Goal: Transaction & Acquisition: Book appointment/travel/reservation

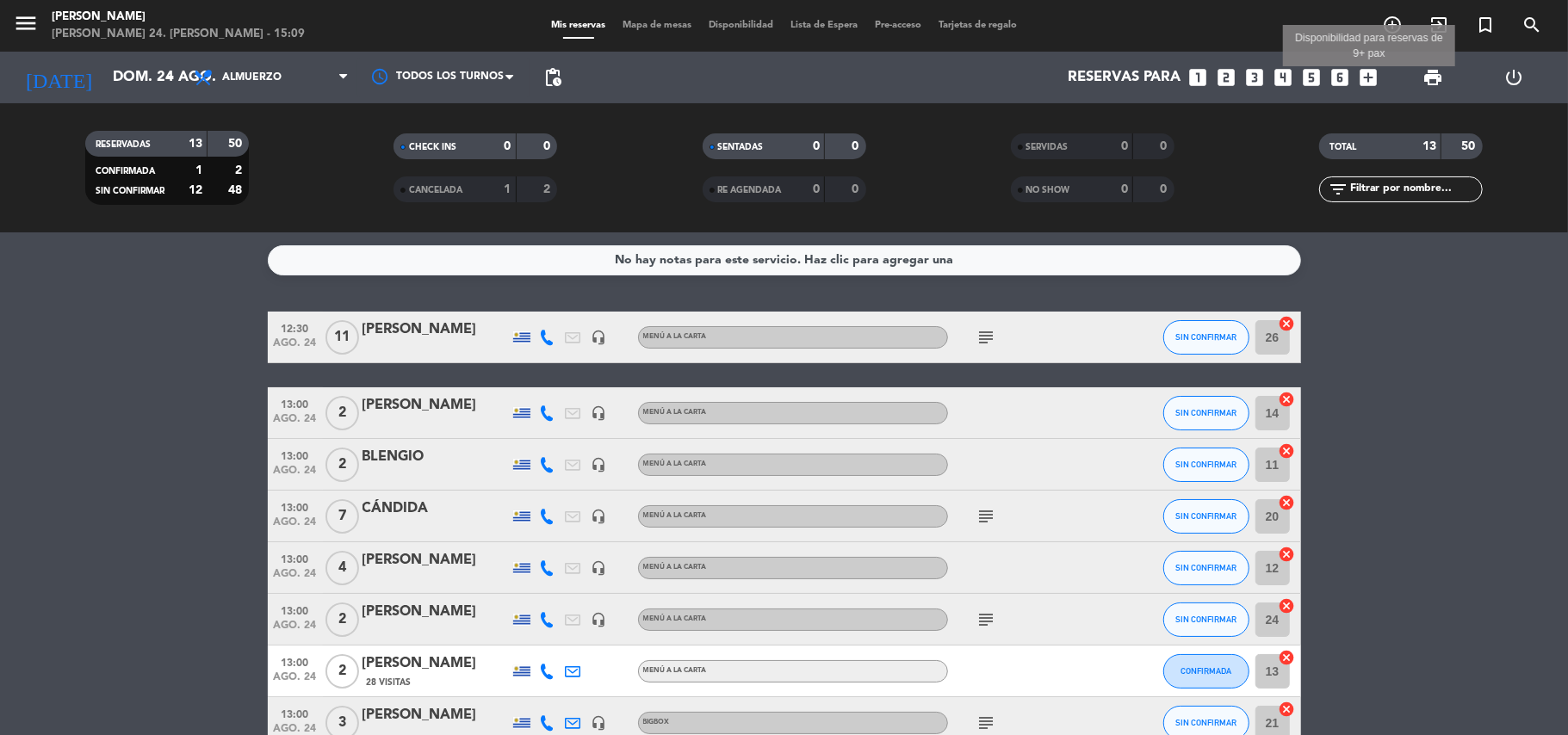
scroll to position [405, 0]
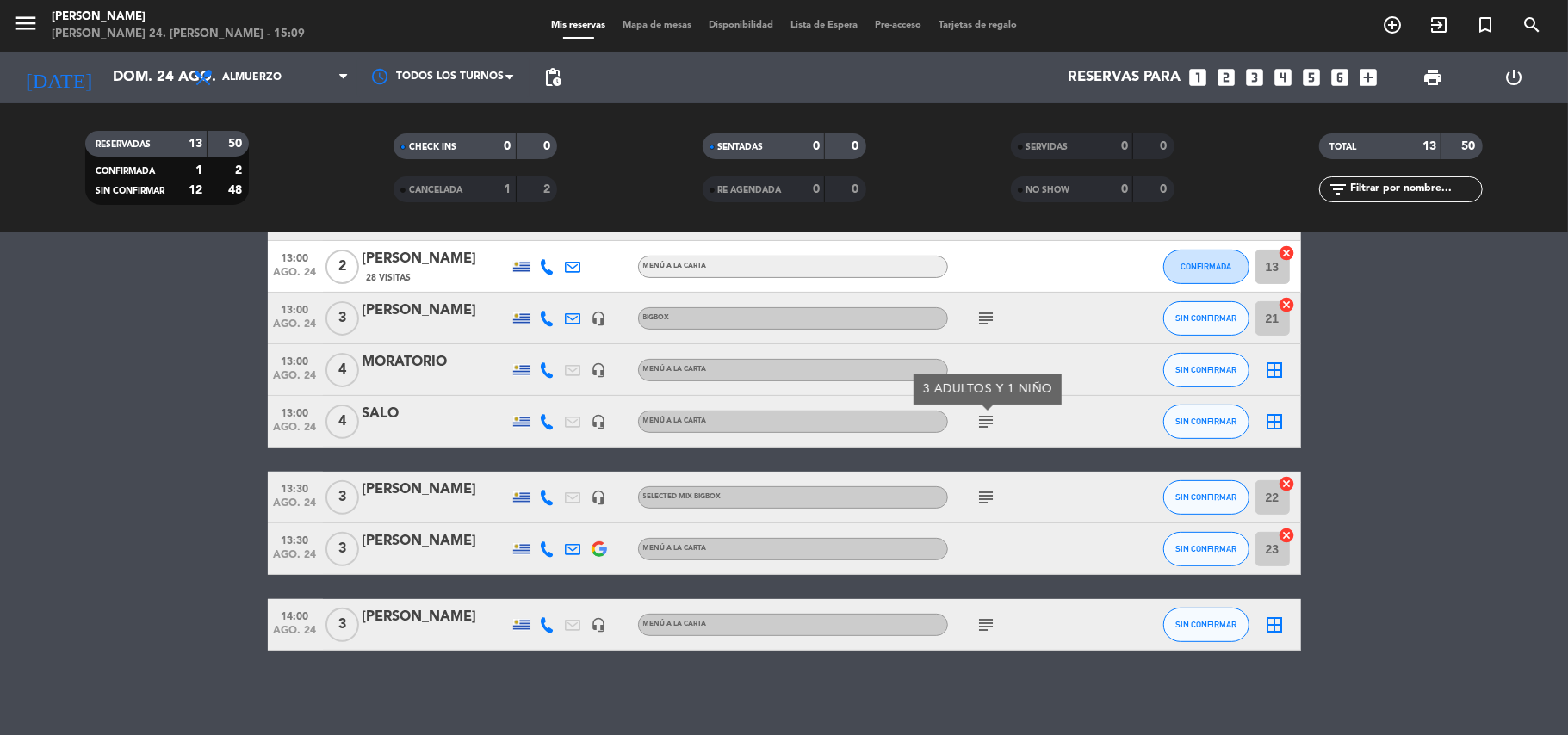
click at [1340, 76] on icon "looks_6" at bounding box center [1340, 77] width 22 height 22
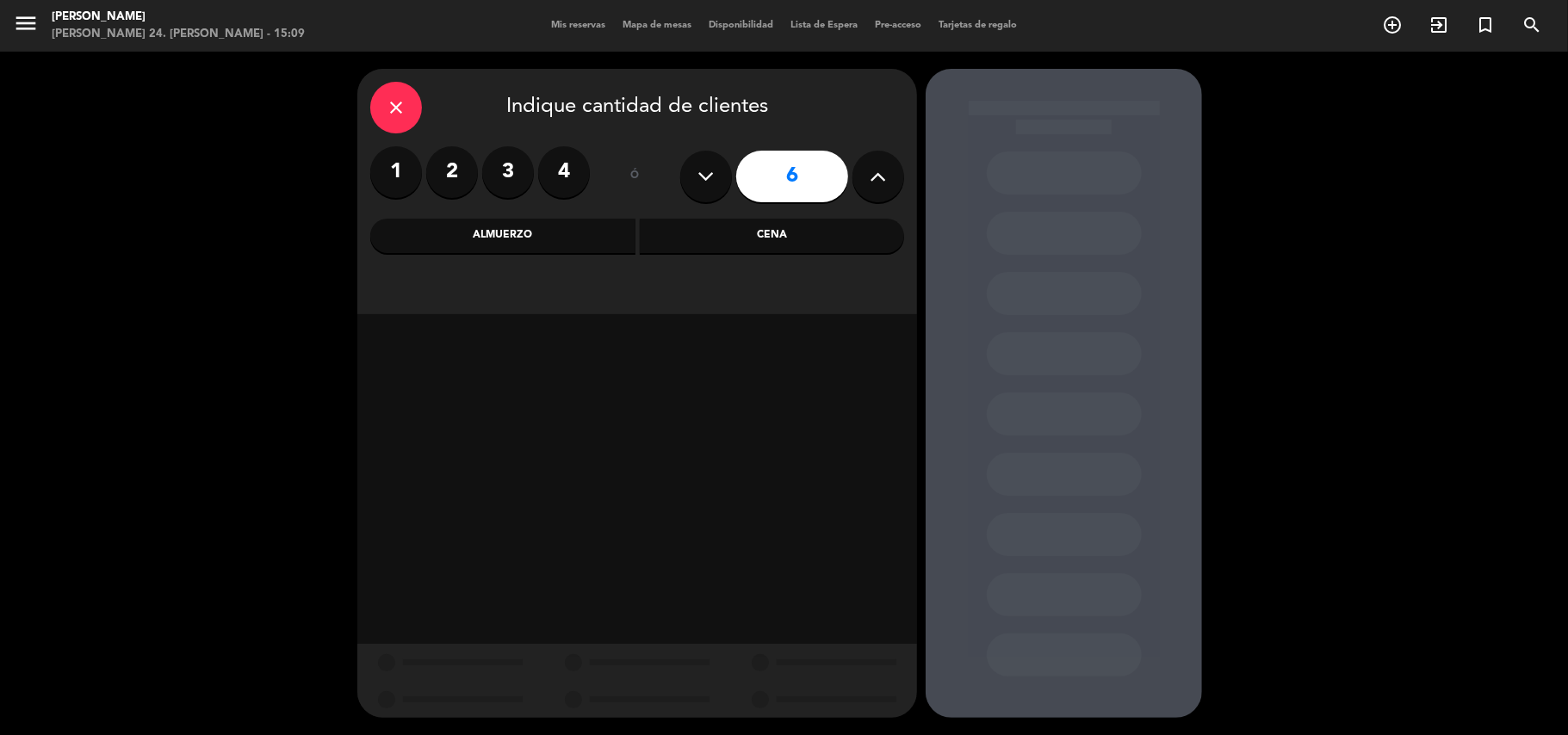
click at [731, 222] on div "Cena" at bounding box center [772, 235] width 265 height 34
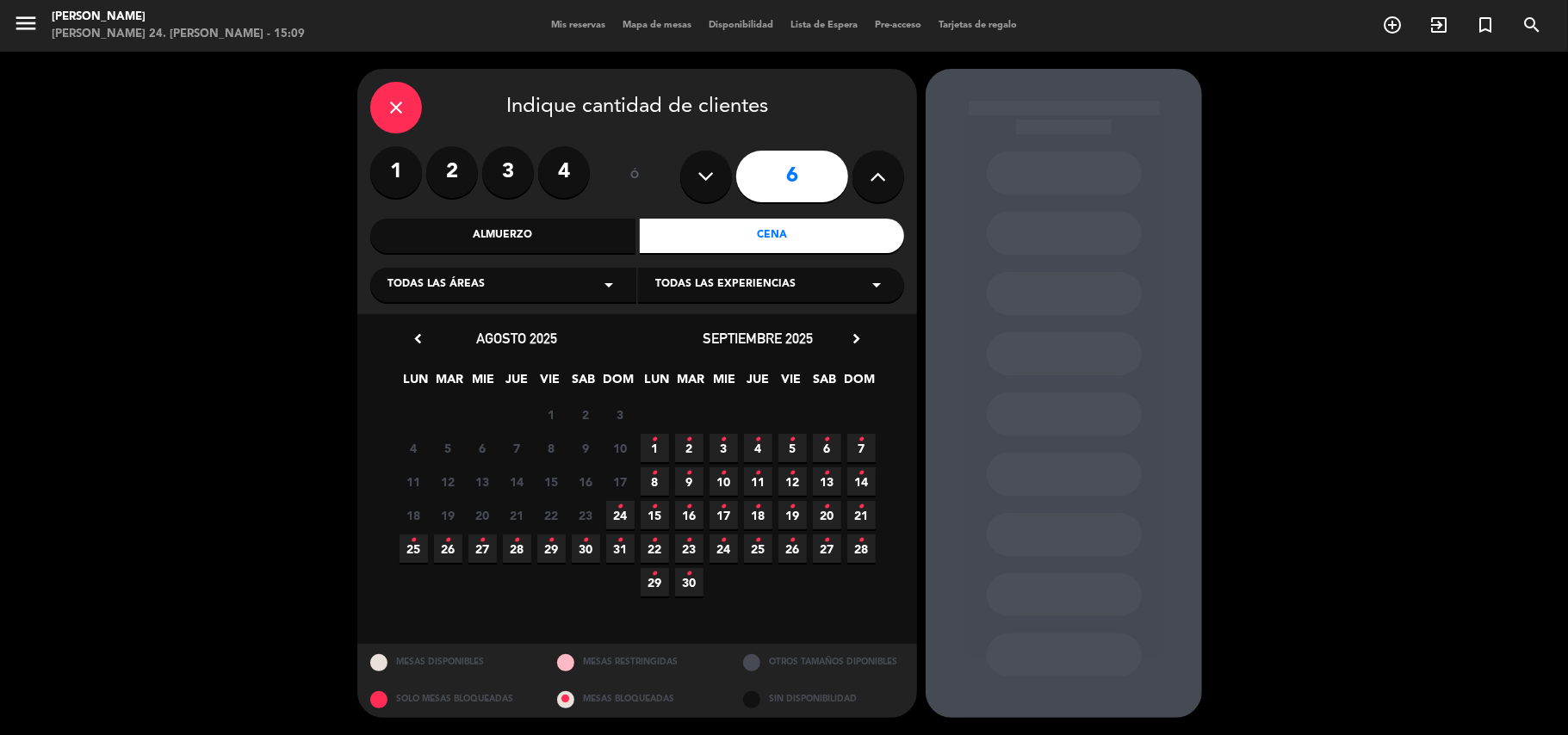
click at [483, 545] on icon "•" at bounding box center [482, 540] width 6 height 27
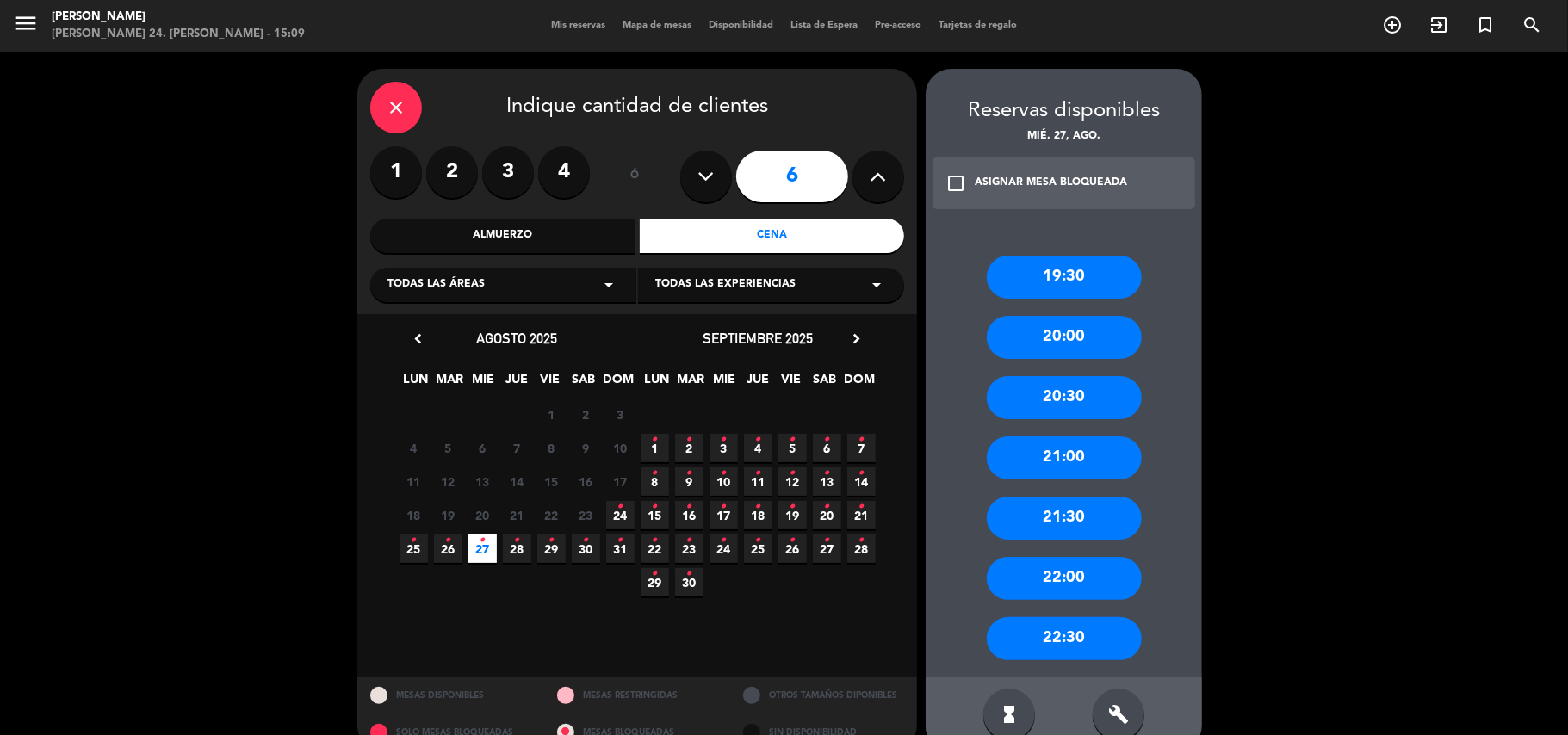
click at [1081, 465] on div "21:00" at bounding box center [1064, 457] width 155 height 43
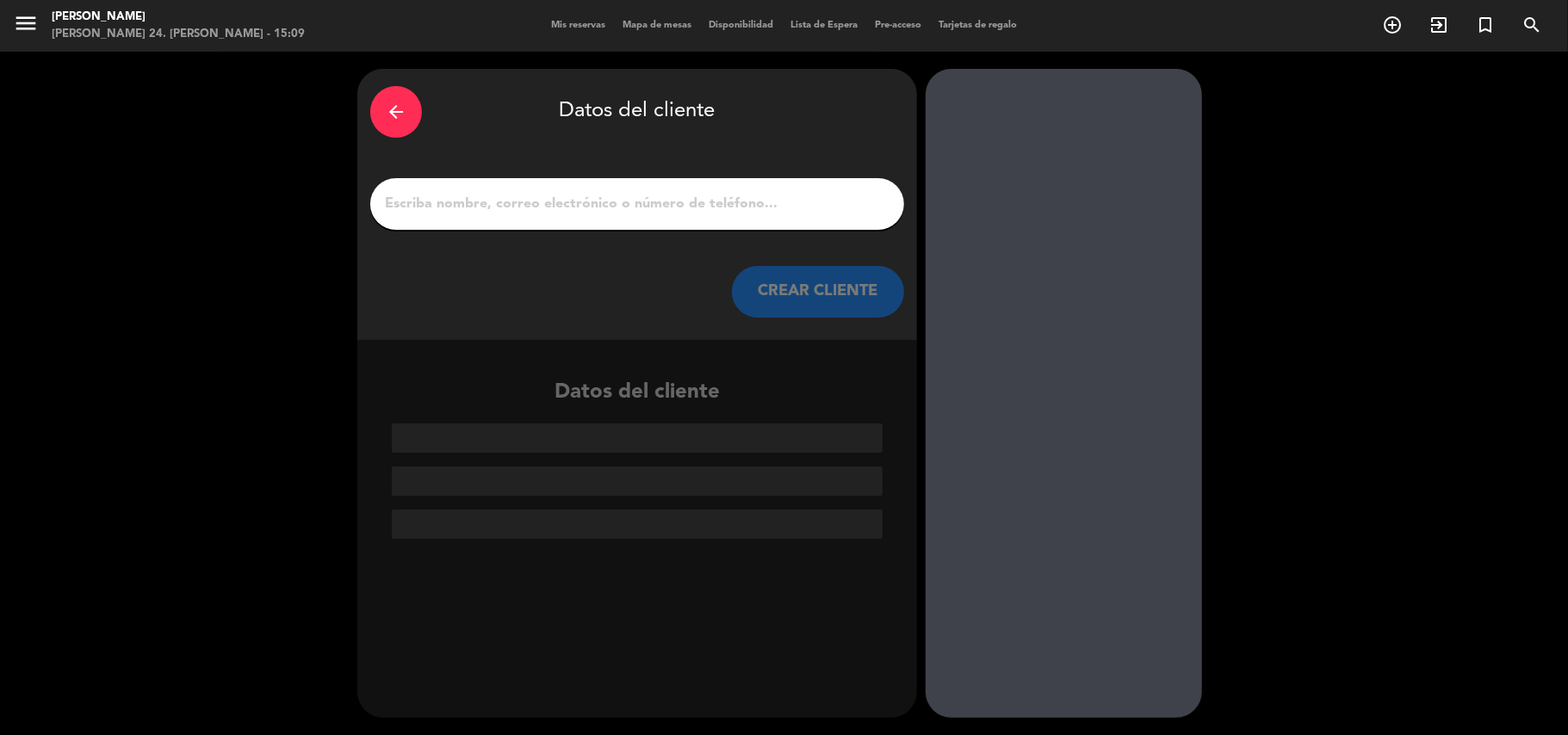
click at [696, 207] on input "1" at bounding box center [637, 204] width 508 height 24
paste input "Timeleft"
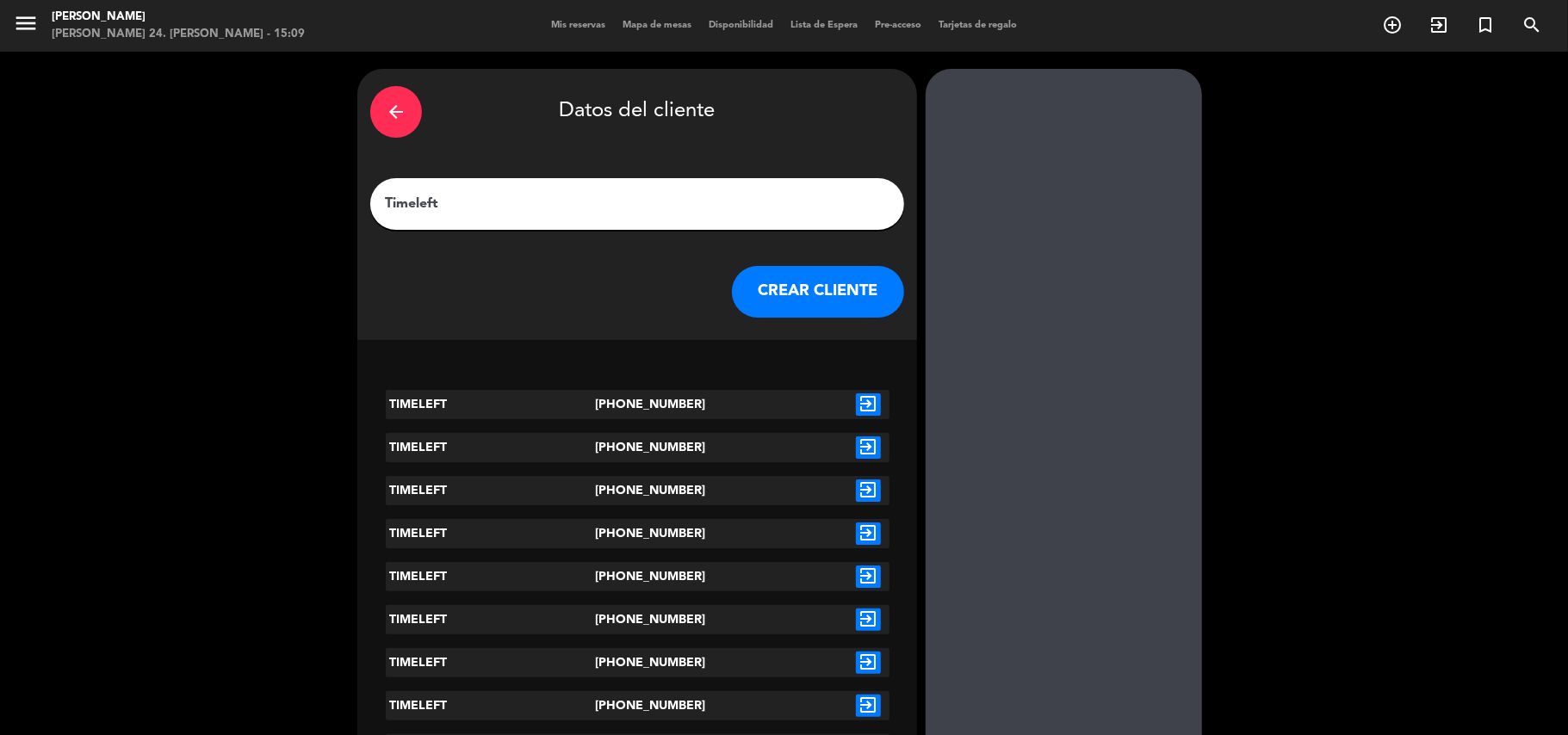
type input "Timeleft"
click at [866, 408] on icon "exit_to_app" at bounding box center [868, 404] width 25 height 22
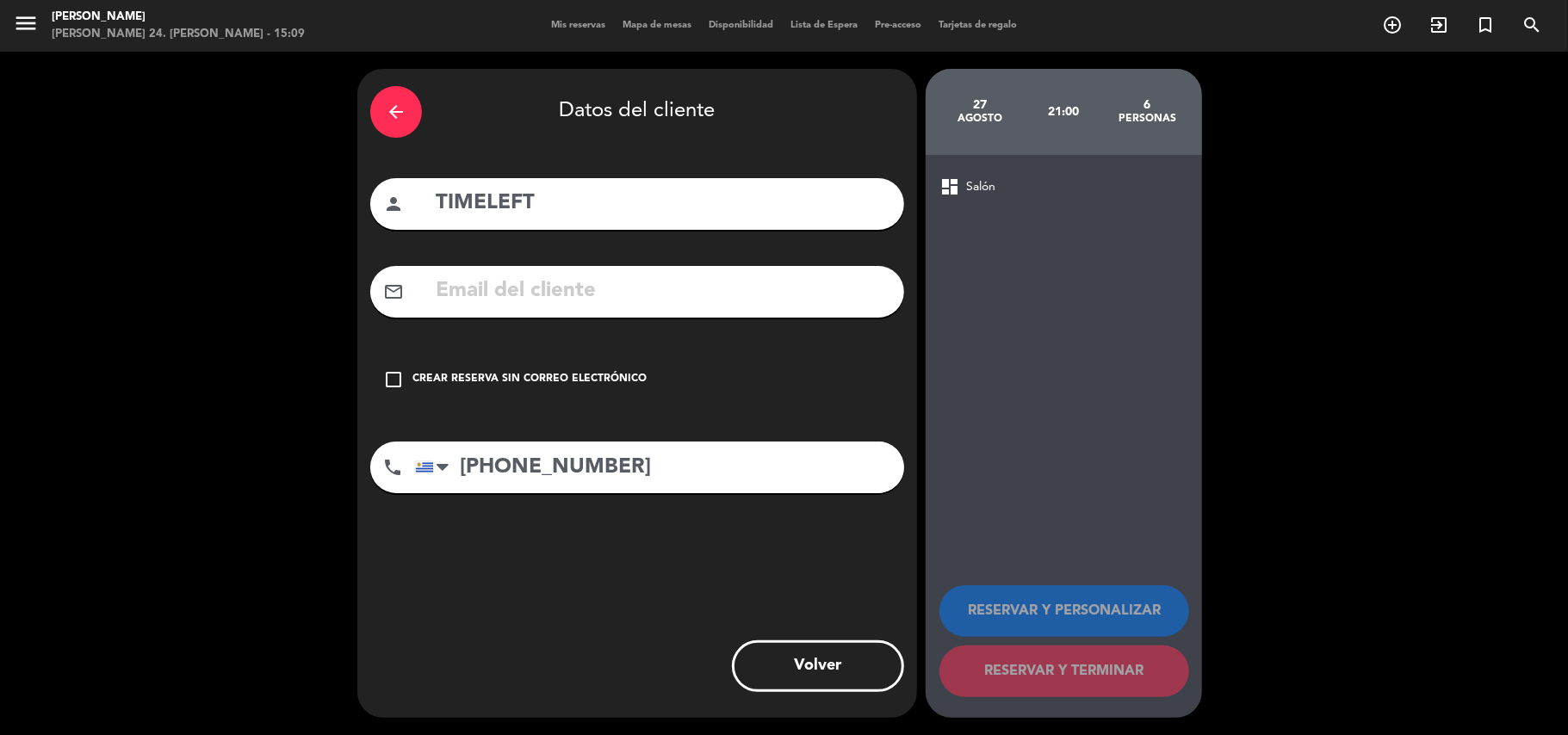
click at [638, 385] on div "Crear reserva sin correo electrónico" at bounding box center [530, 380] width 235 height 18
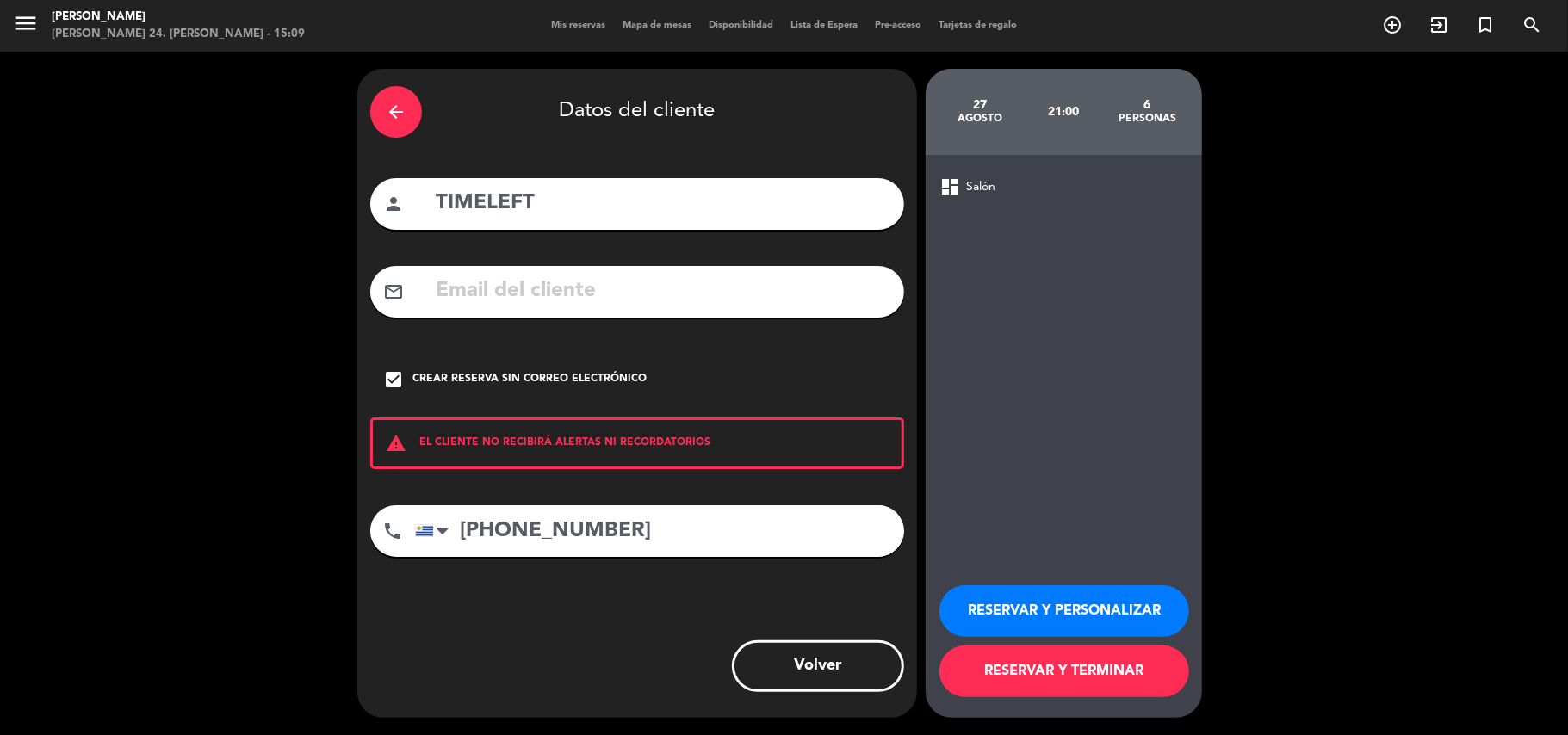
click at [1116, 602] on button "RESERVAR Y PERSONALIZAR" at bounding box center [1064, 611] width 250 height 52
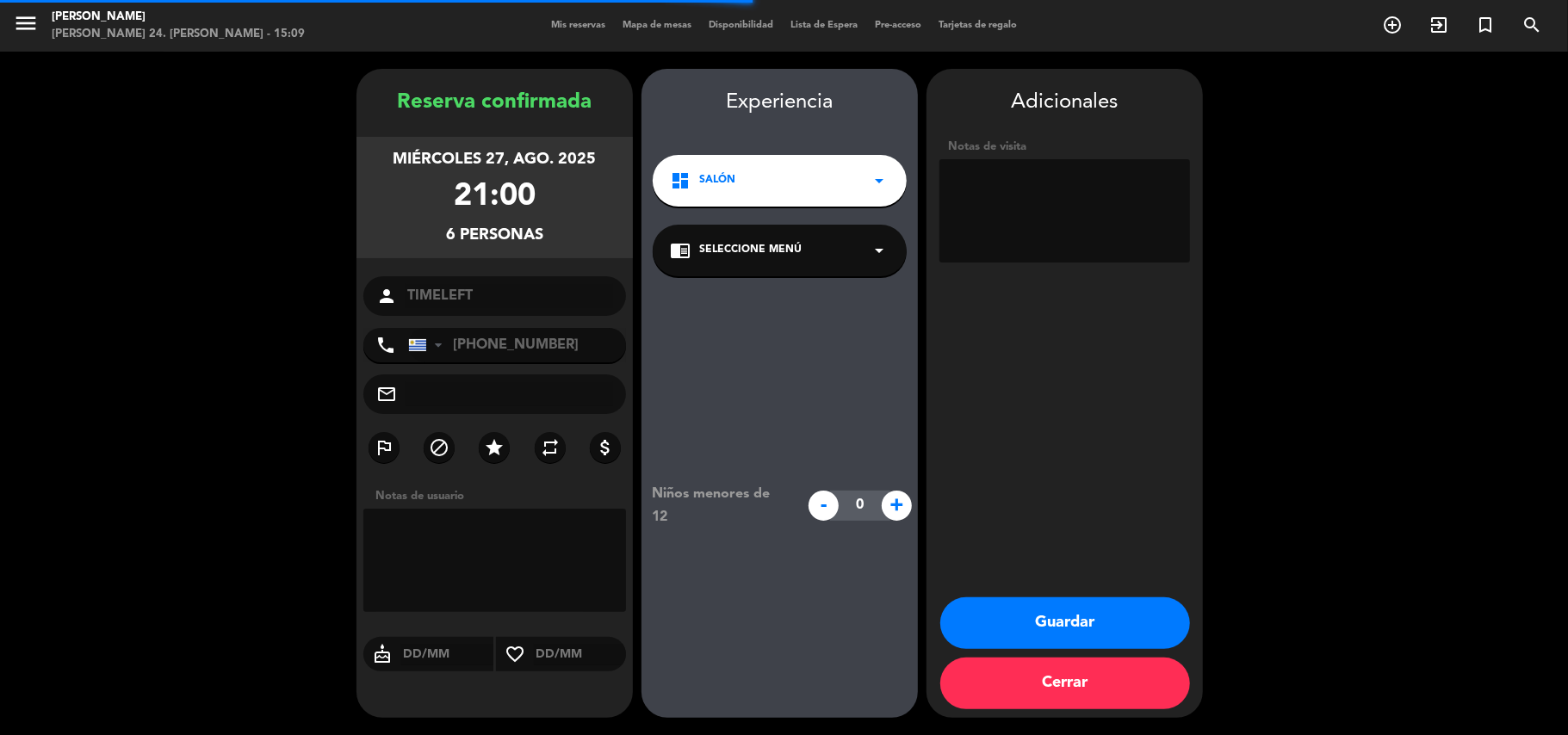
click at [803, 251] on div "chrome_reader_mode Seleccione Menú arrow_drop_down" at bounding box center [780, 250] width 254 height 52
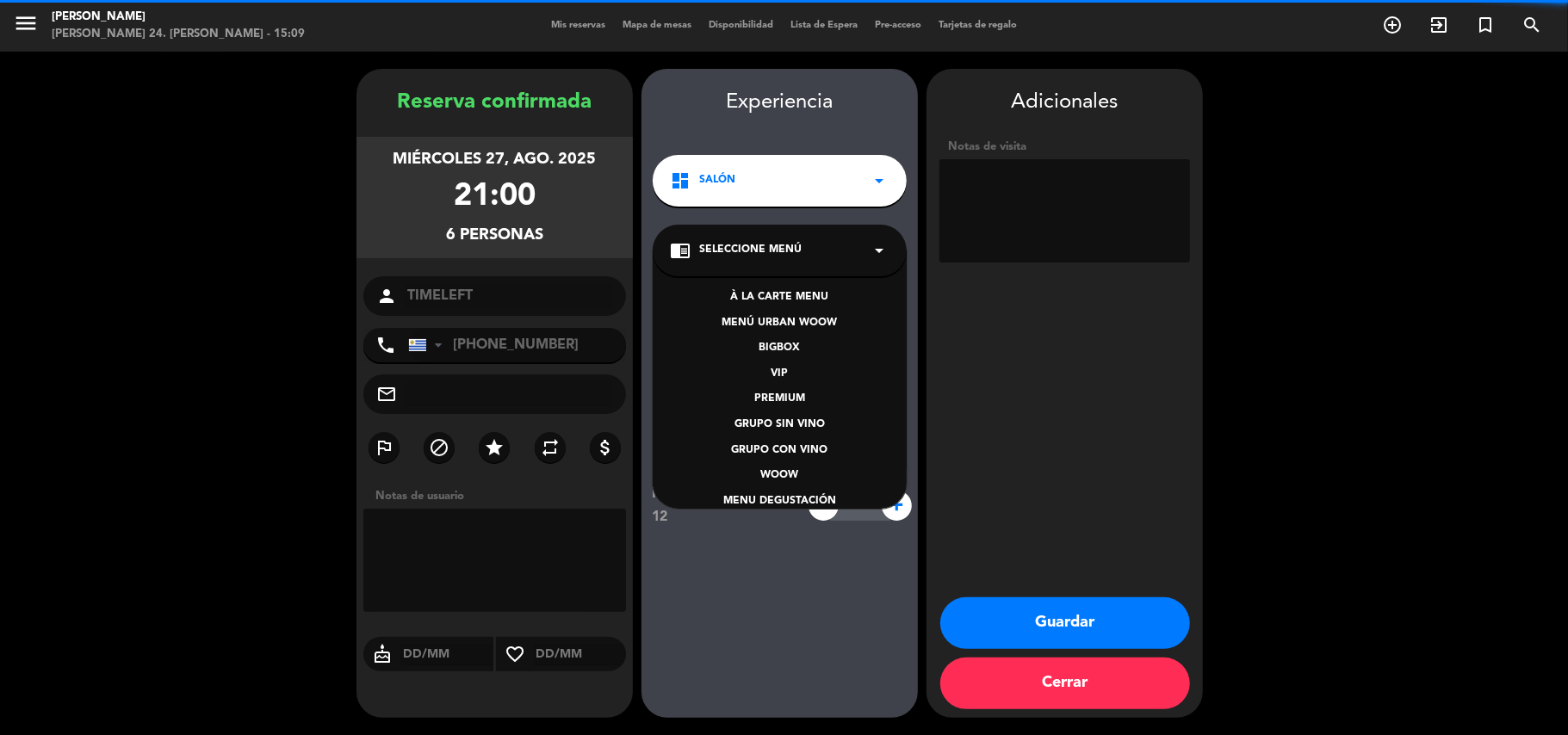
click at [793, 300] on div "À LA CARTE MENU" at bounding box center [780, 298] width 220 height 18
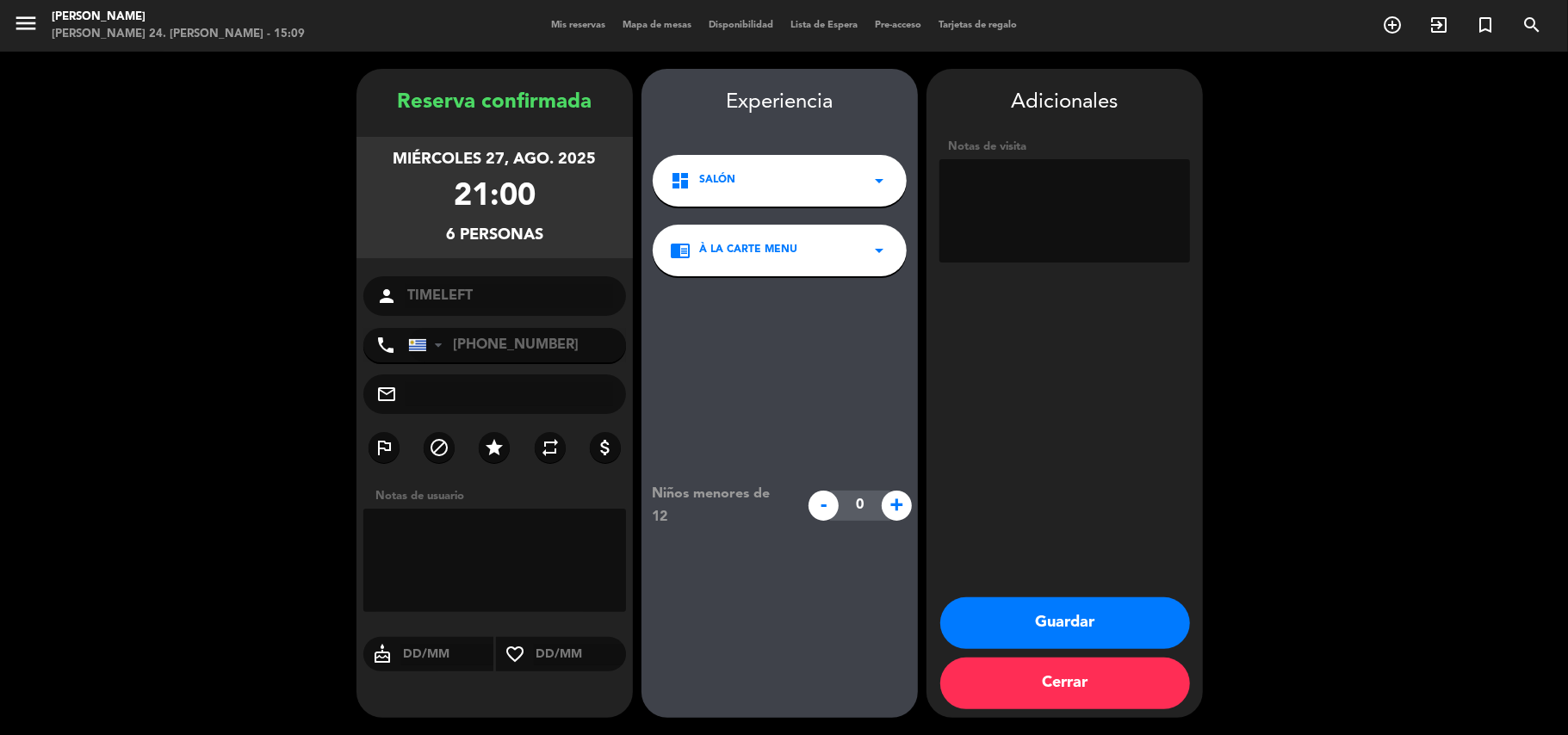
click at [993, 628] on button "Guardar" at bounding box center [1064, 623] width 250 height 52
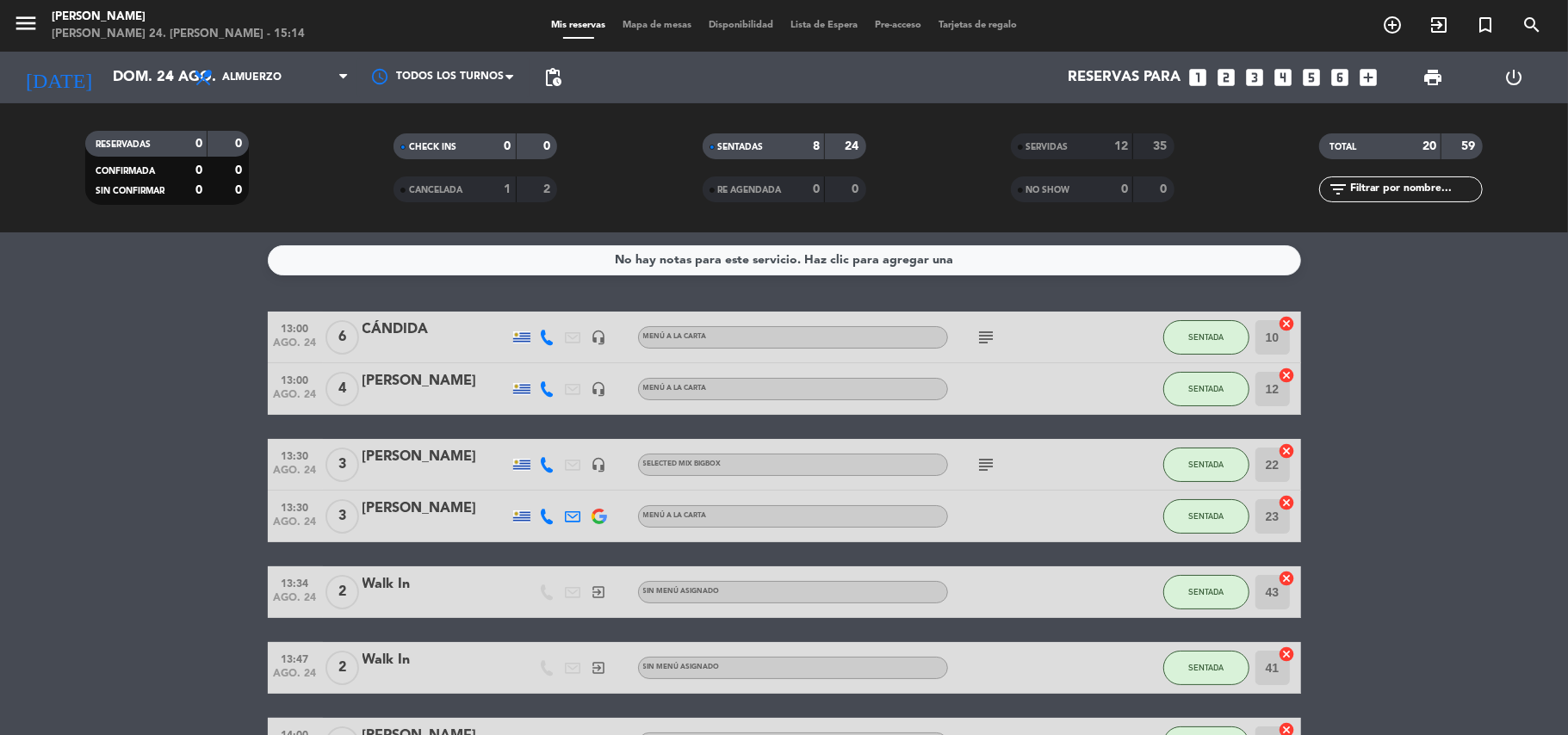
click at [1278, 81] on icon "looks_4" at bounding box center [1283, 77] width 22 height 22
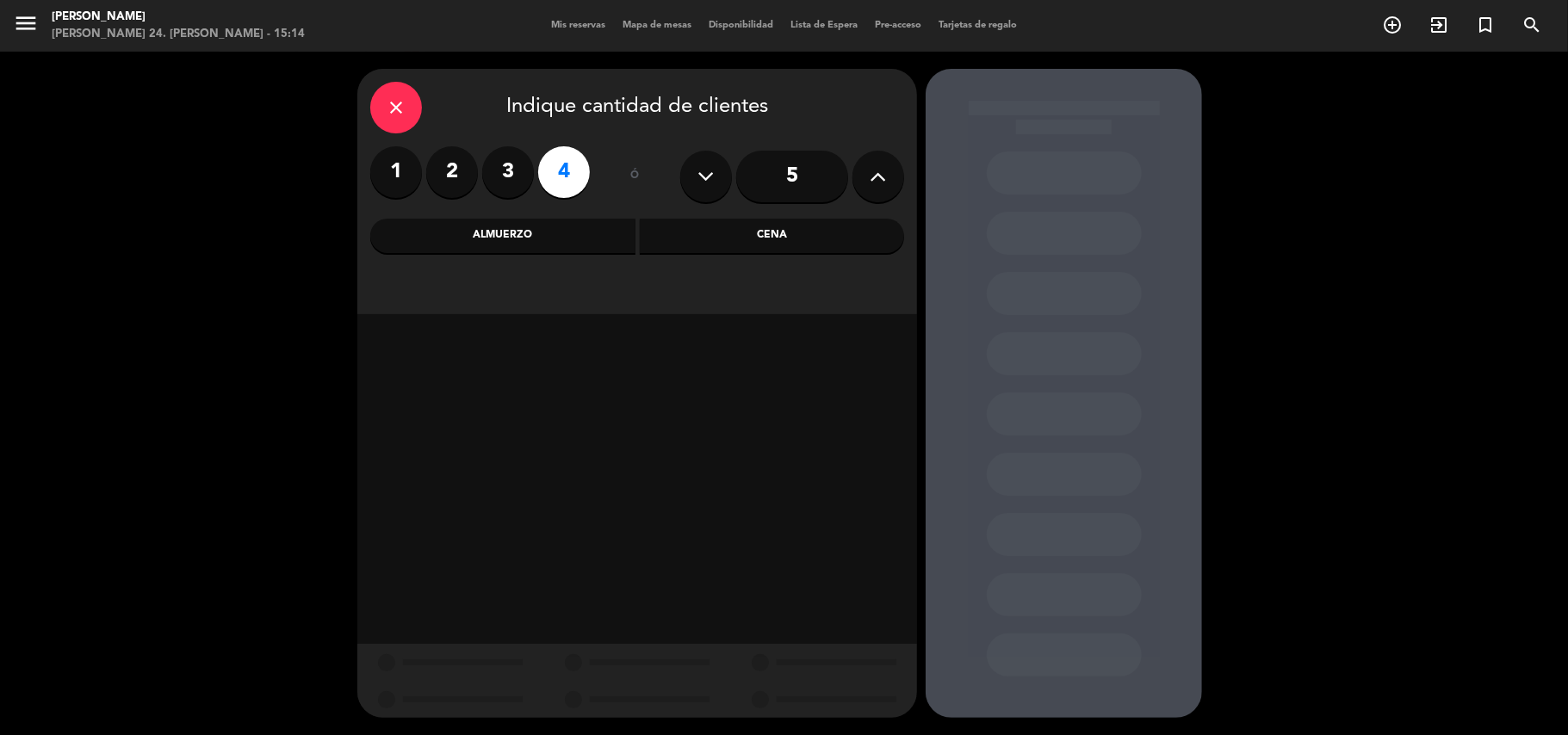
click at [782, 234] on div "Cena" at bounding box center [772, 235] width 265 height 34
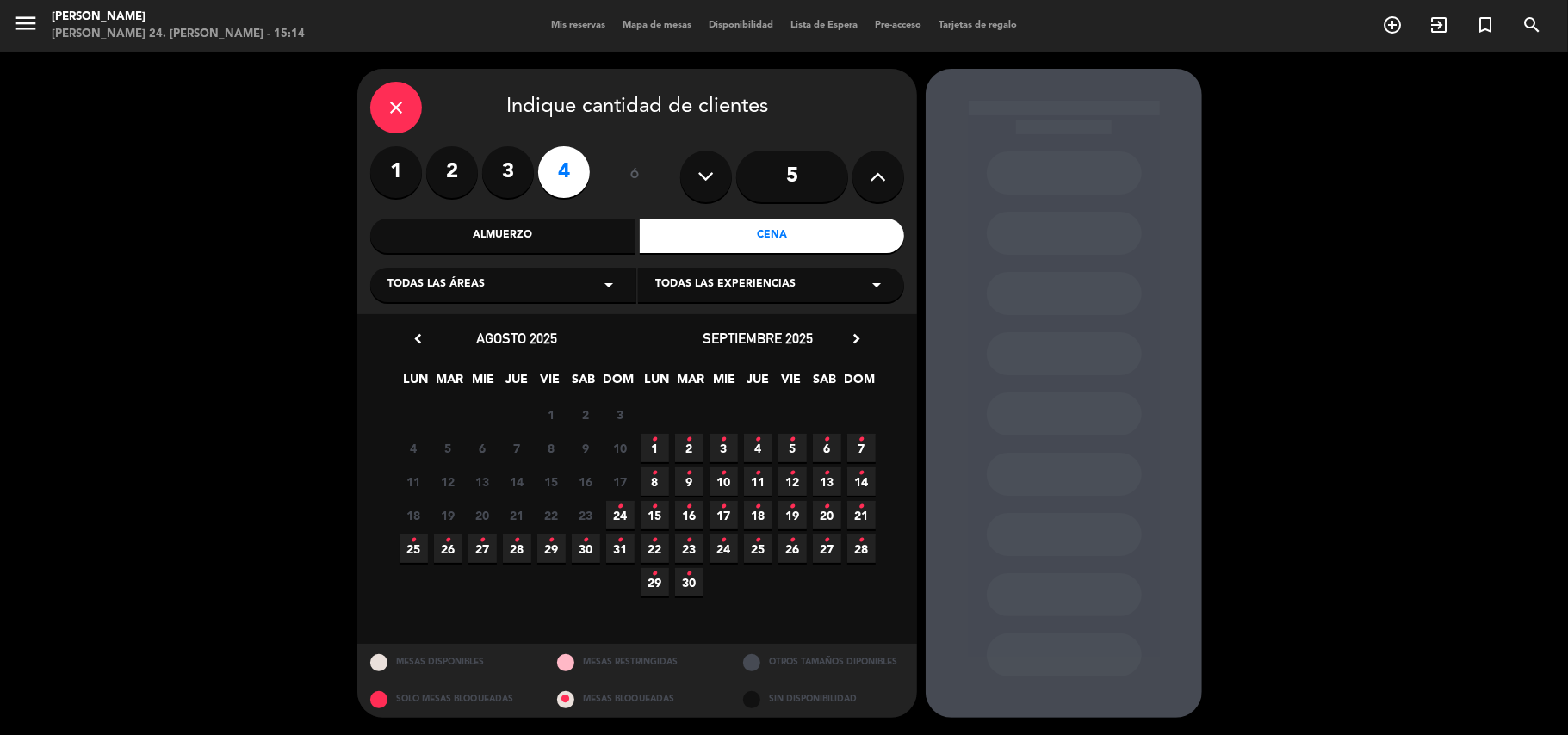
click at [606, 511] on span "24 •" at bounding box center [620, 515] width 28 height 28
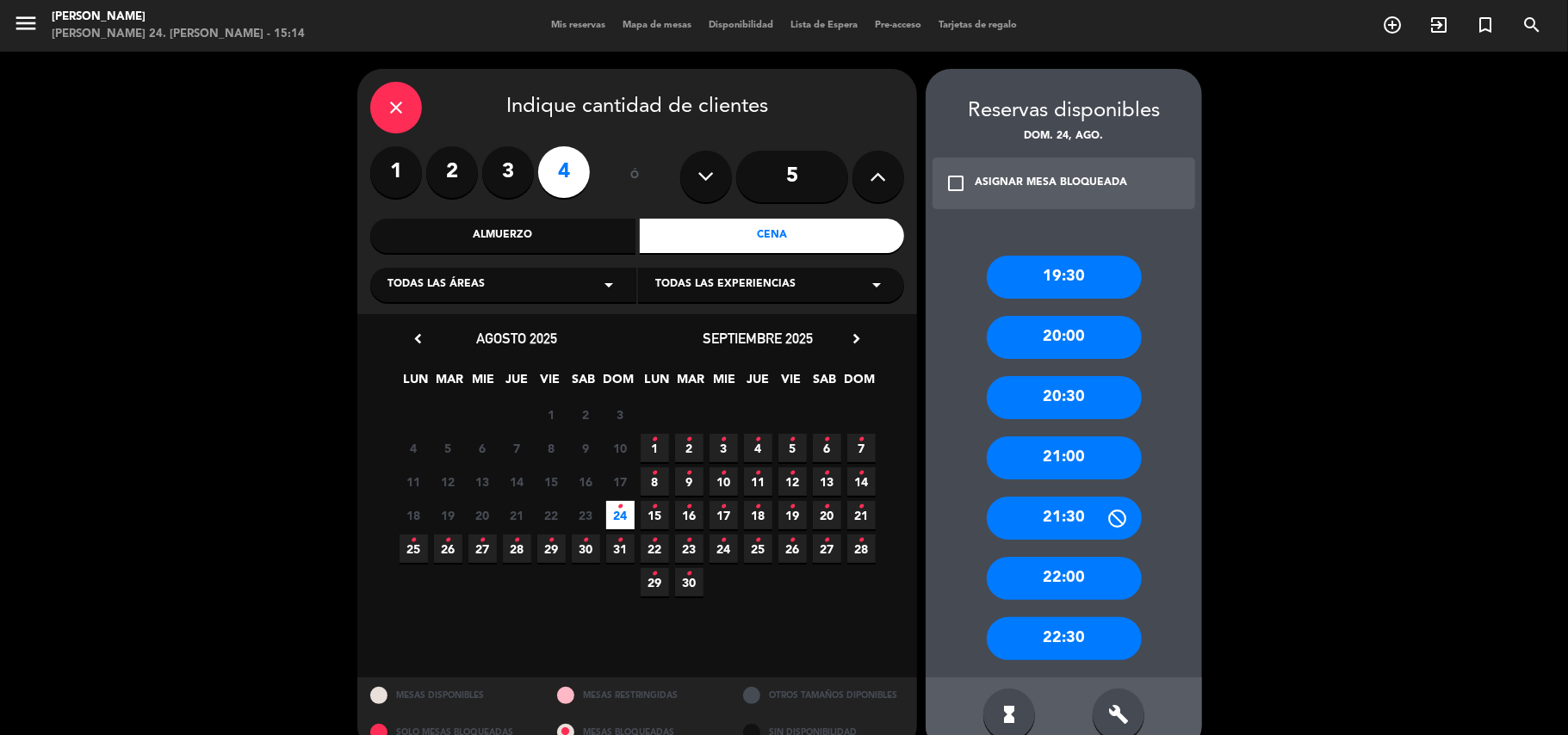
click at [399, 555] on span "25 •" at bounding box center [414, 548] width 28 height 28
click at [1085, 338] on div "20:00" at bounding box center [1064, 337] width 155 height 43
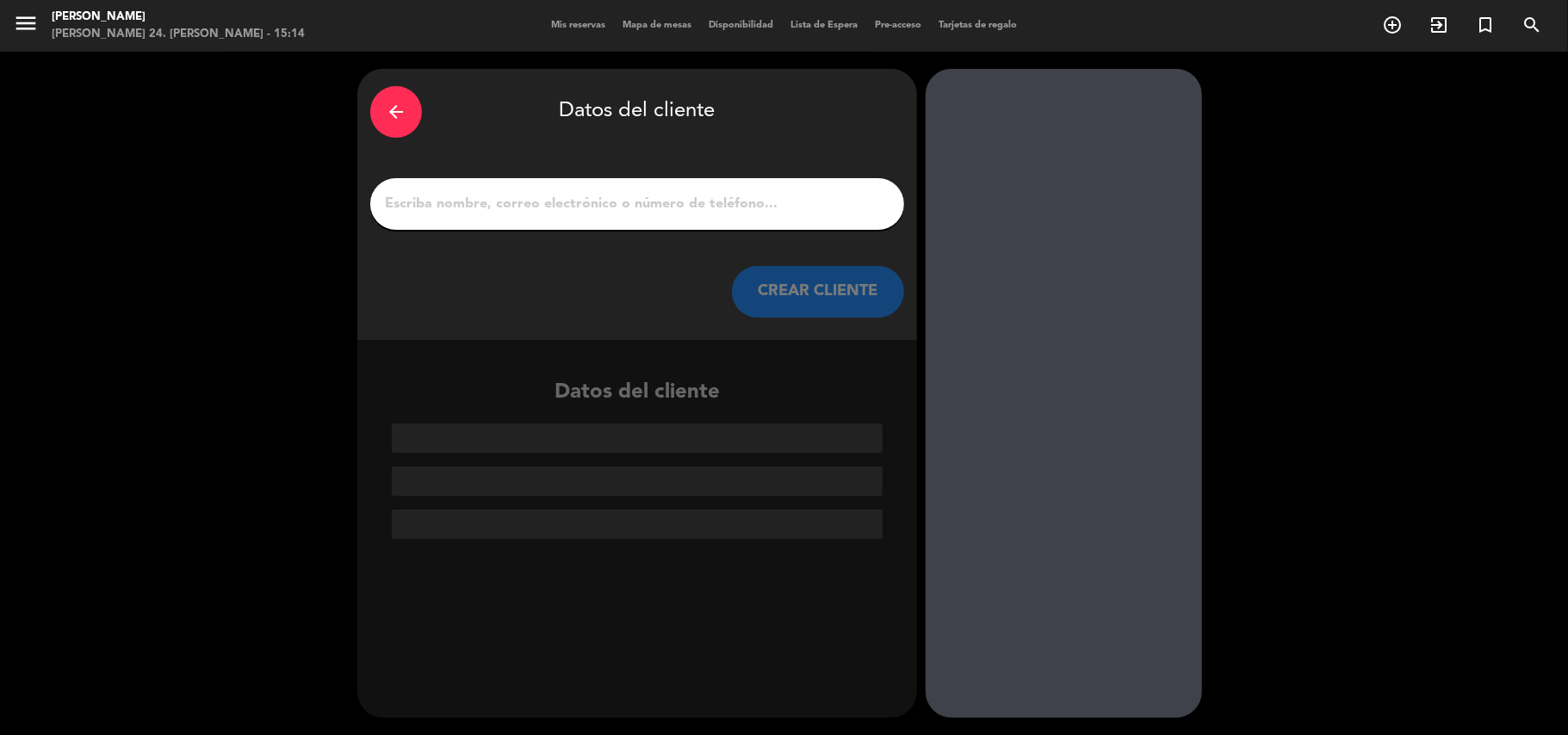
click at [640, 197] on input "1" at bounding box center [637, 204] width 508 height 24
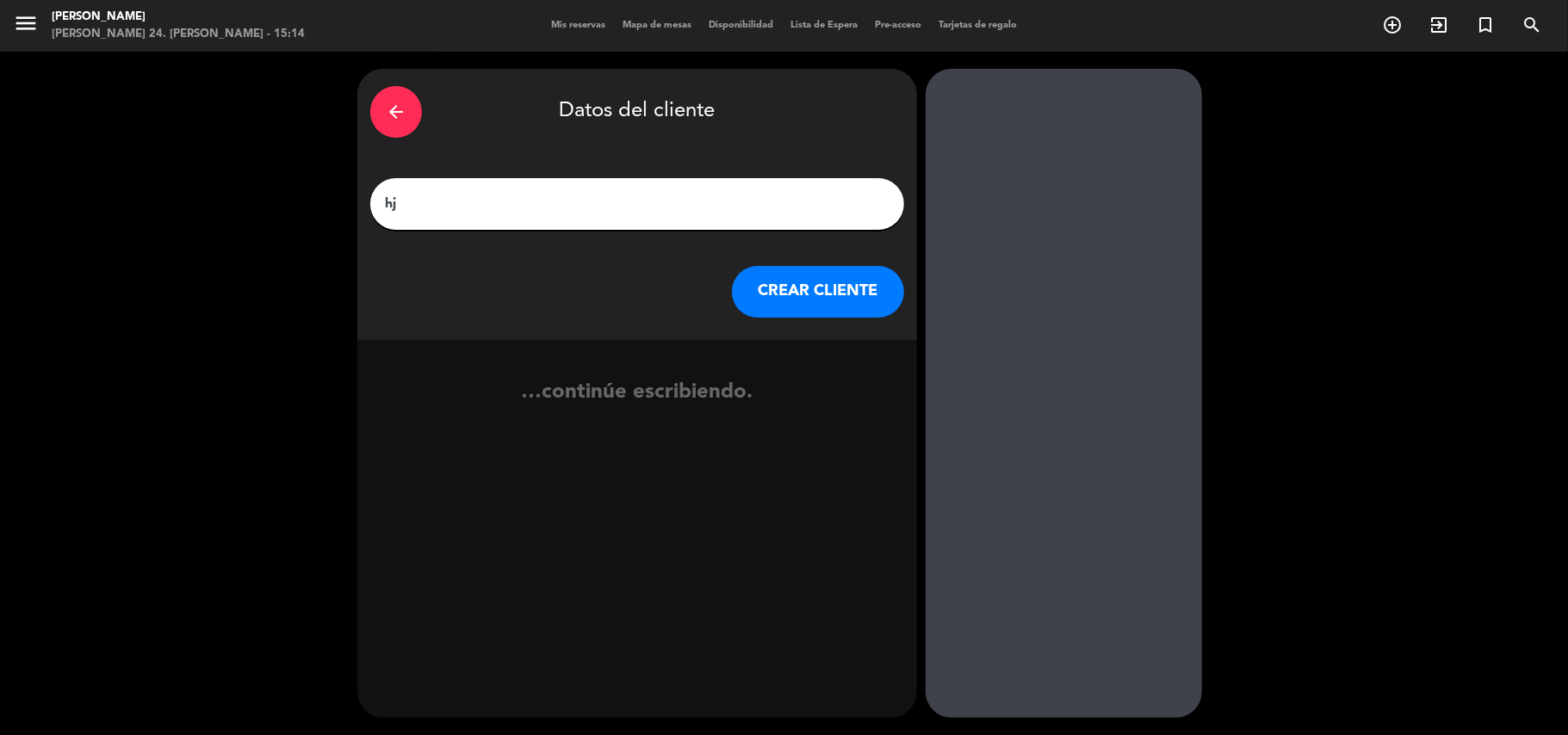
type input "h"
type input "[PERSON_NAME]"
click at [804, 283] on button "CREAR CLIENTE" at bounding box center [818, 292] width 172 height 52
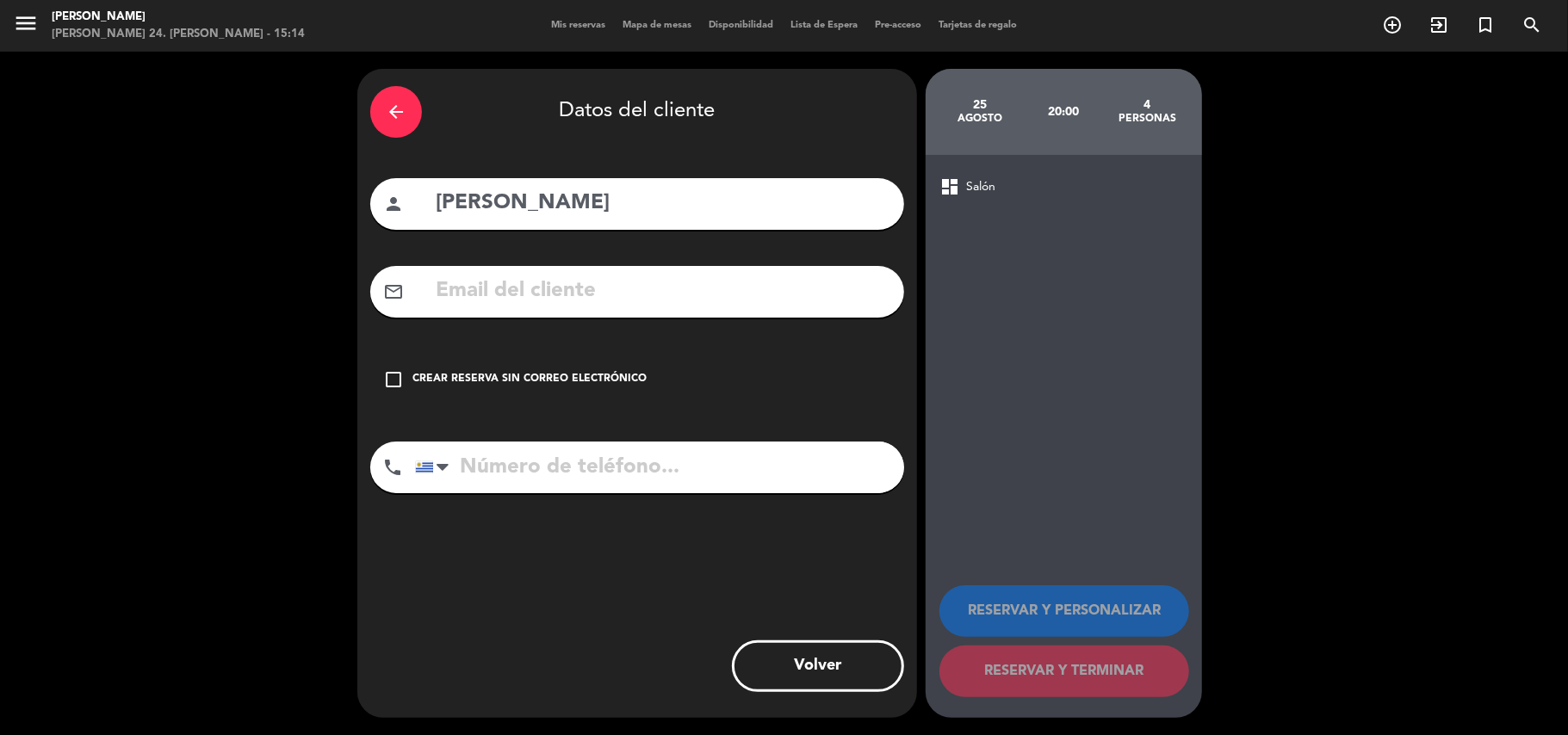
drag, startPoint x: 488, startPoint y: 465, endPoint x: 488, endPoint y: 452, distance: 13.0
click at [488, 464] on input "tel" at bounding box center [660, 467] width 489 height 52
type input "095508898"
click at [500, 381] on div "Crear reserva sin correo electrónico" at bounding box center [530, 380] width 235 height 18
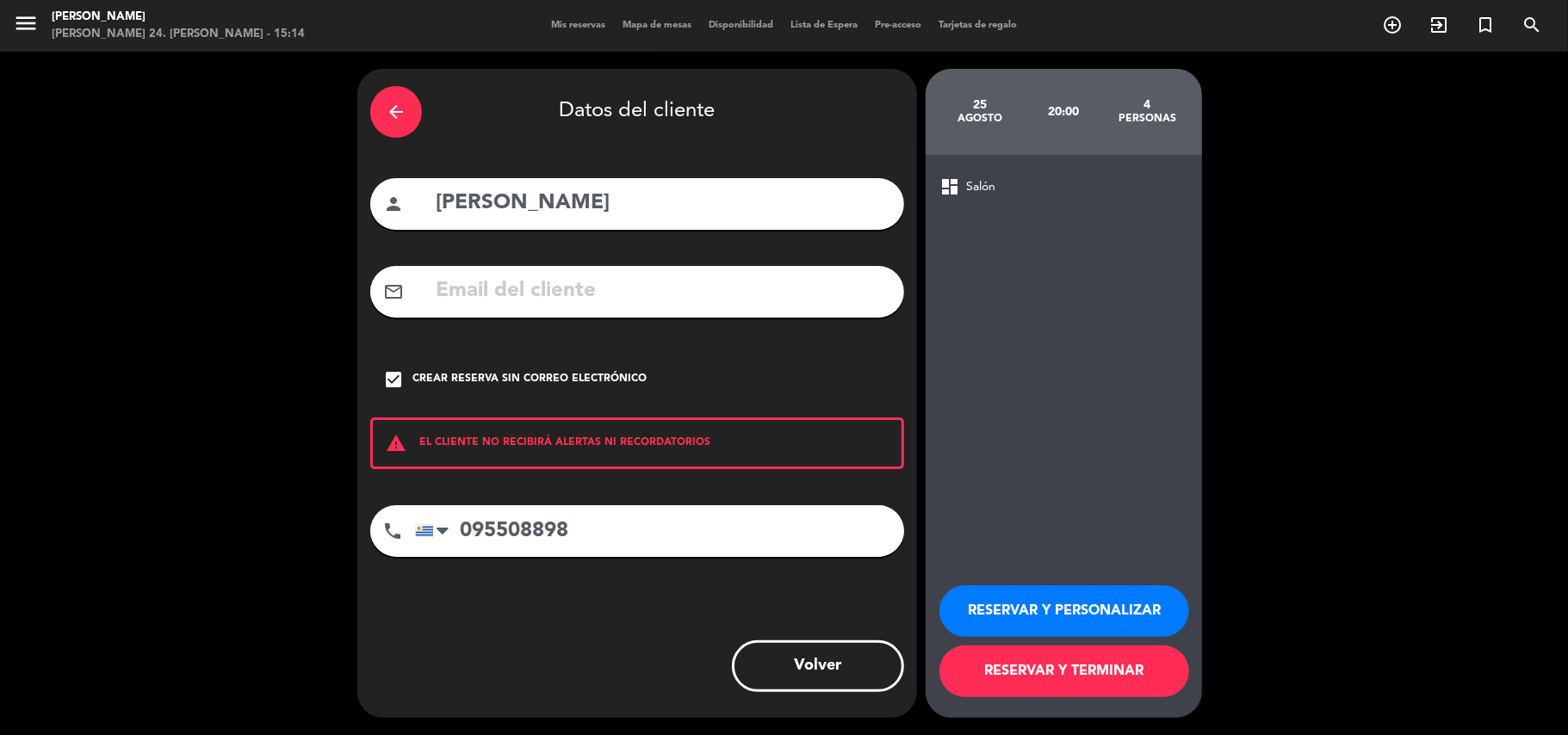
click at [1018, 596] on button "RESERVAR Y PERSONALIZAR" at bounding box center [1064, 611] width 250 height 52
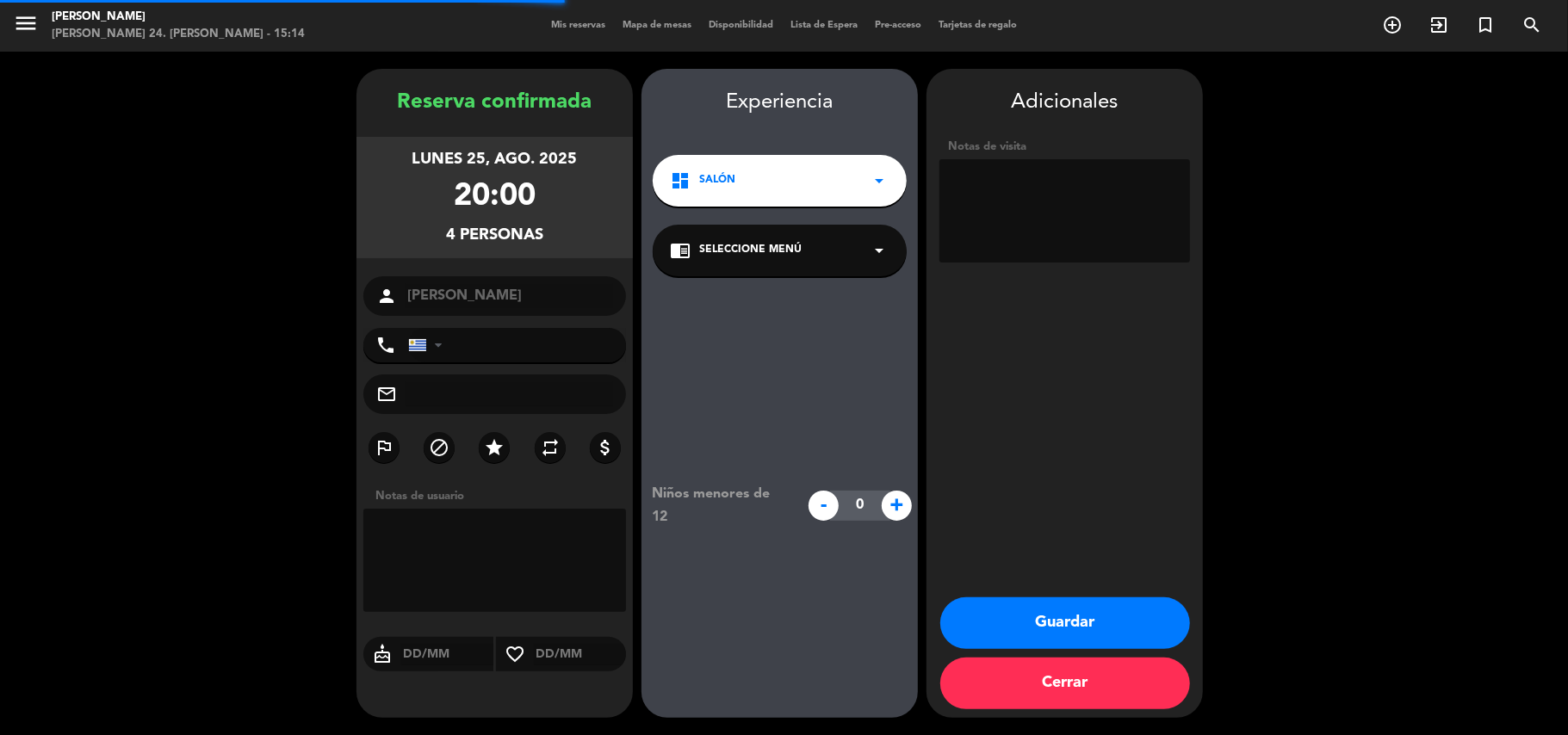
type input "[PHONE_NUMBER]"
click at [735, 258] on span "Seleccione Menú" at bounding box center [750, 250] width 102 height 18
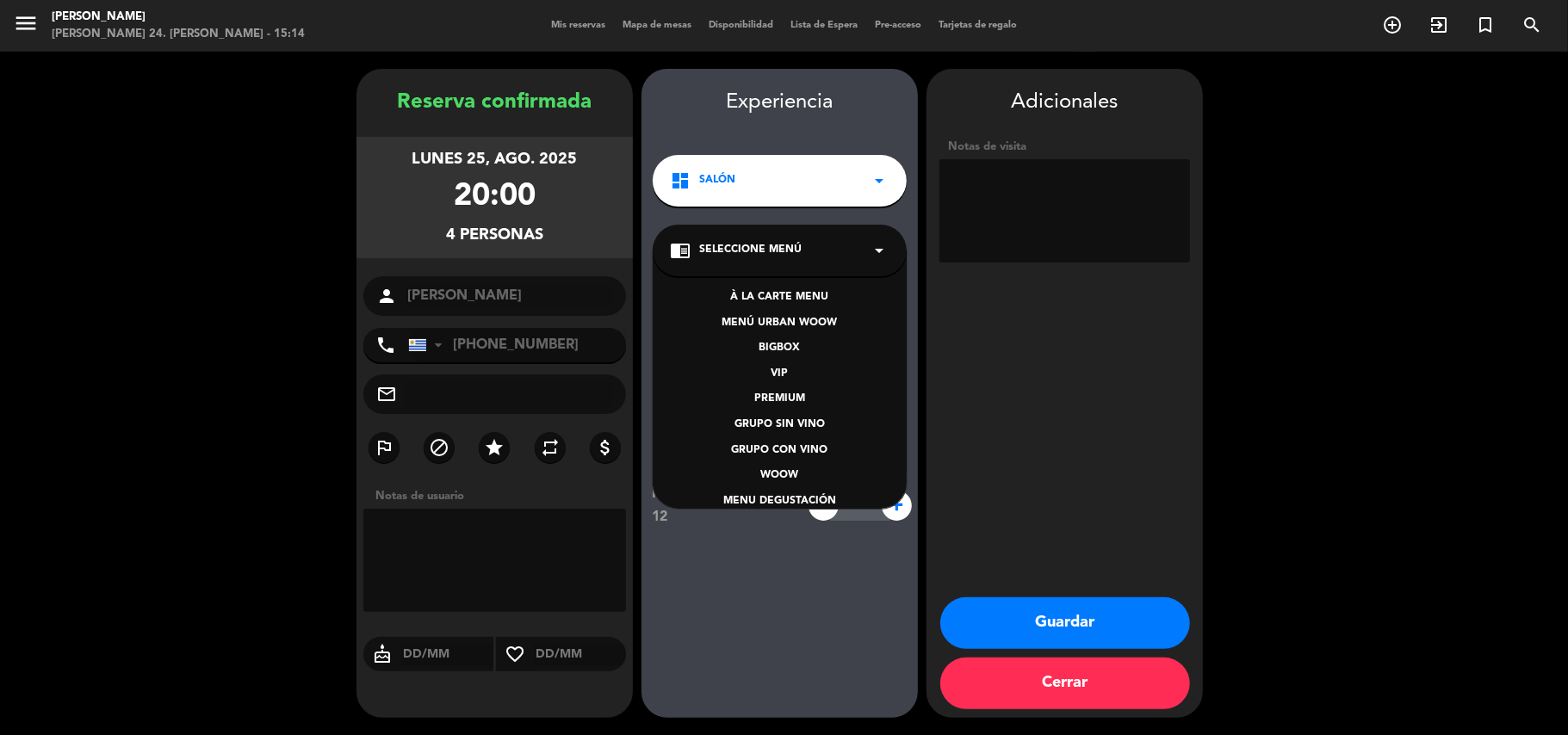
click at [743, 301] on div "À LA CARTE MENU" at bounding box center [780, 298] width 220 height 18
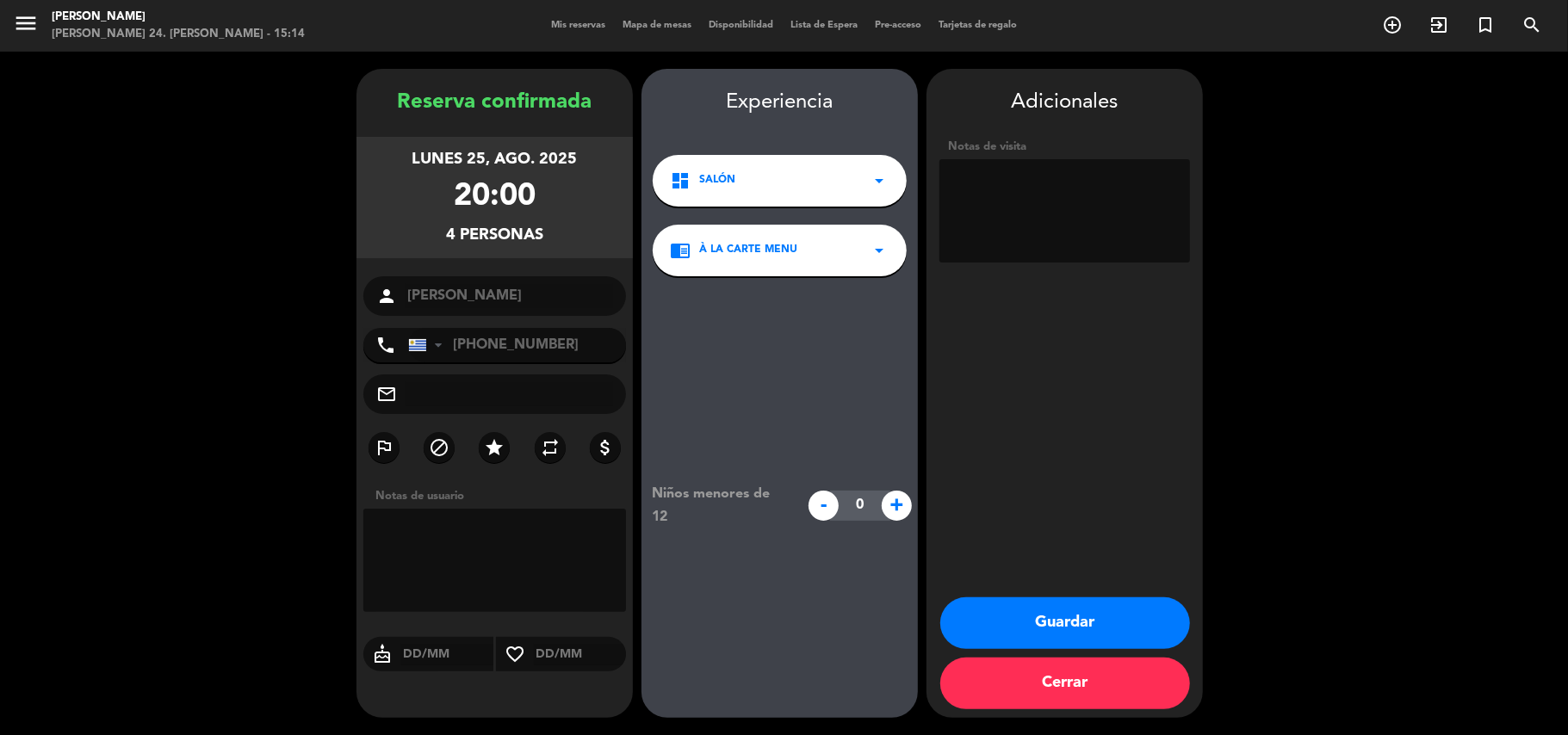
click at [1089, 618] on button "Guardar" at bounding box center [1064, 623] width 250 height 52
